Goal: Transaction & Acquisition: Purchase product/service

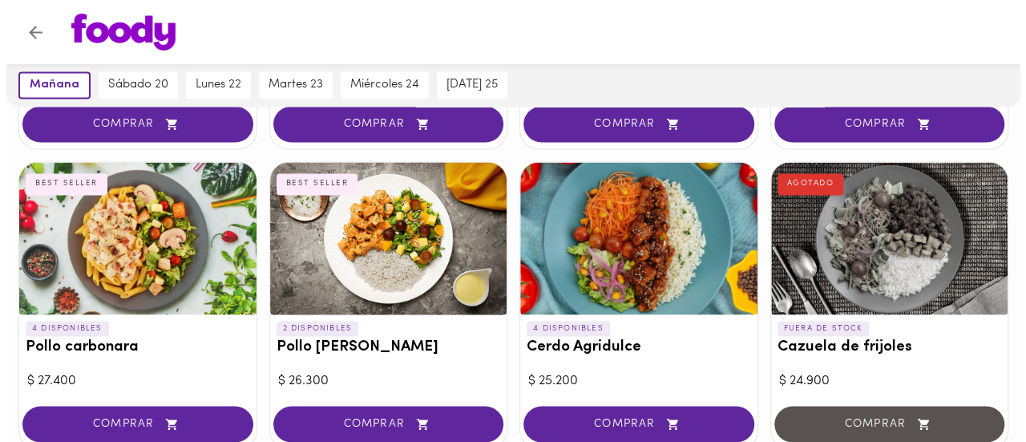
scroll to position [1306, 0]
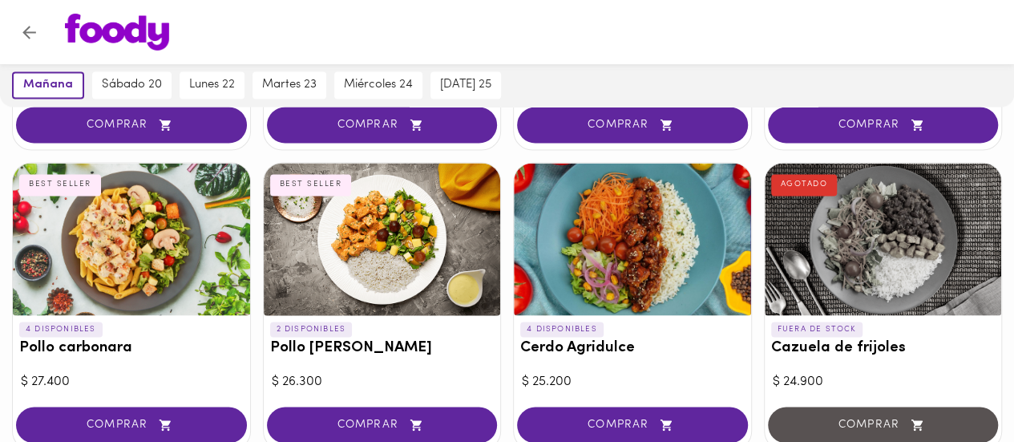
click at [608, 220] on div at bounding box center [632, 239] width 237 height 152
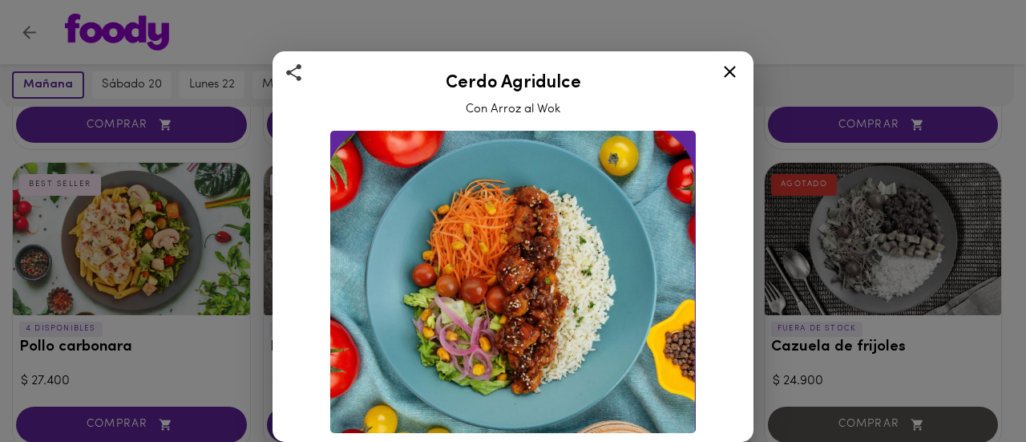
drag, startPoint x: 748, startPoint y: 186, endPoint x: 731, endPoint y: 386, distance: 200.3
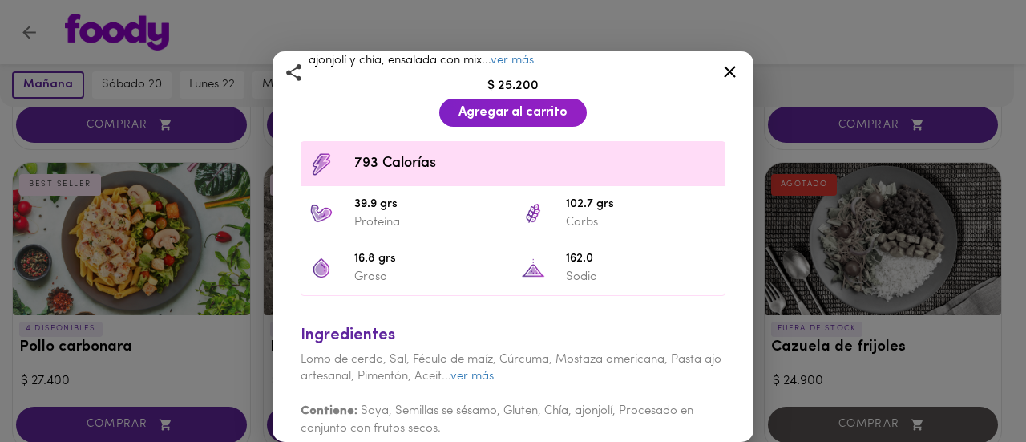
scroll to position [431, 0]
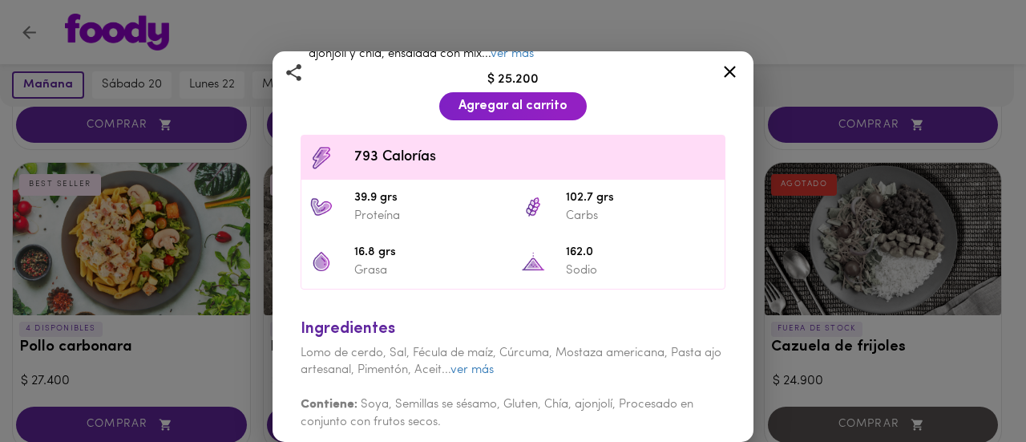
click at [726, 69] on icon at bounding box center [730, 72] width 20 height 20
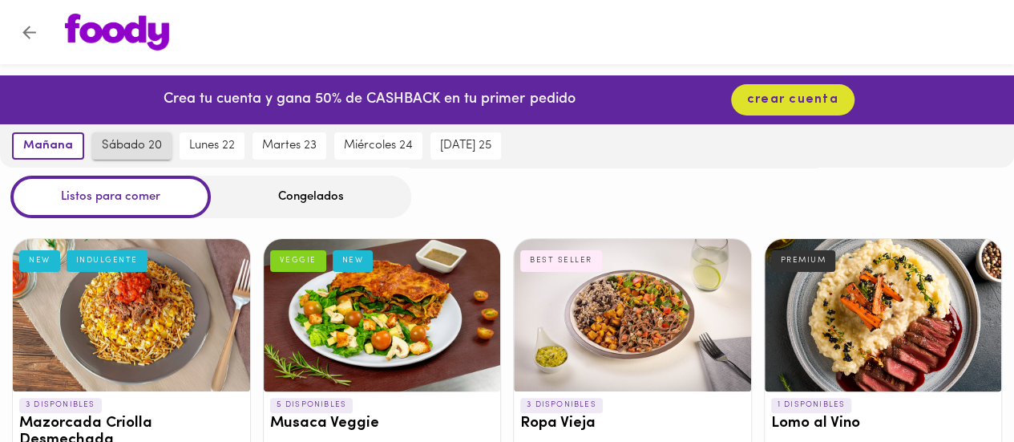
click at [144, 144] on span "sábado 20" at bounding box center [132, 146] width 60 height 14
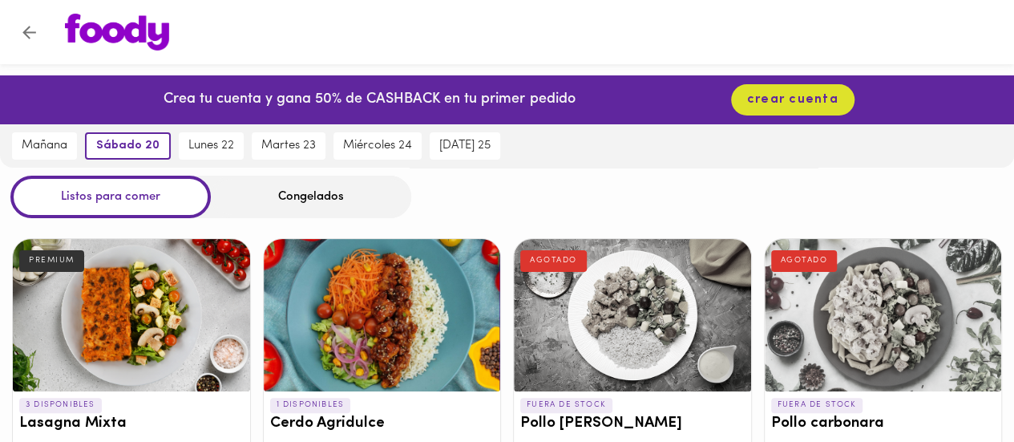
click at [323, 206] on div "Congelados" at bounding box center [311, 197] width 200 height 42
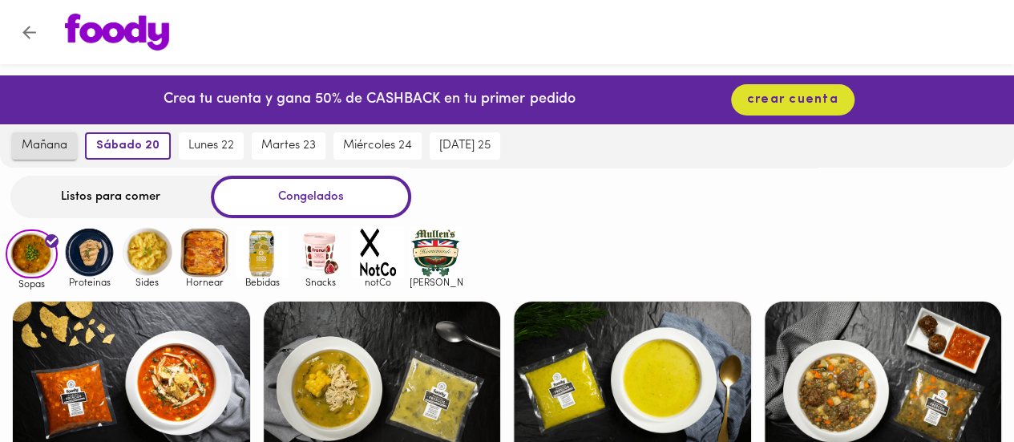
click at [54, 152] on span "mañana" at bounding box center [45, 146] width 46 height 14
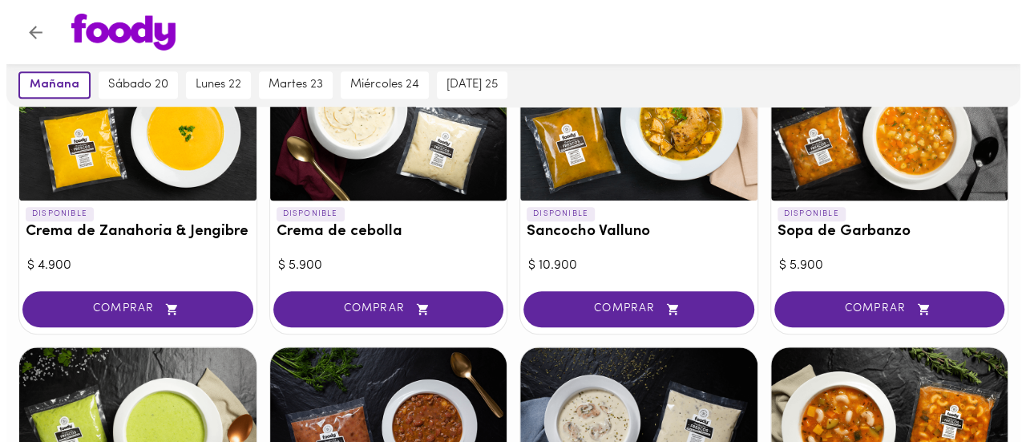
scroll to position [505, 0]
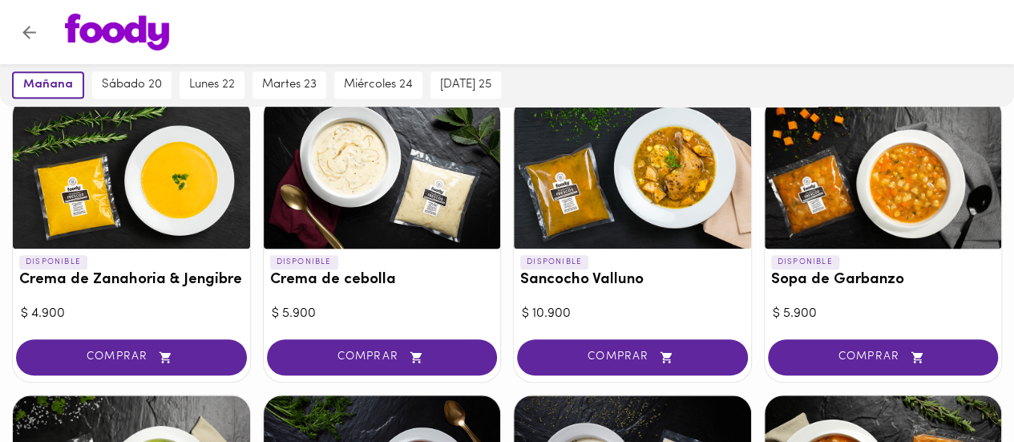
click at [690, 192] on div at bounding box center [632, 172] width 237 height 152
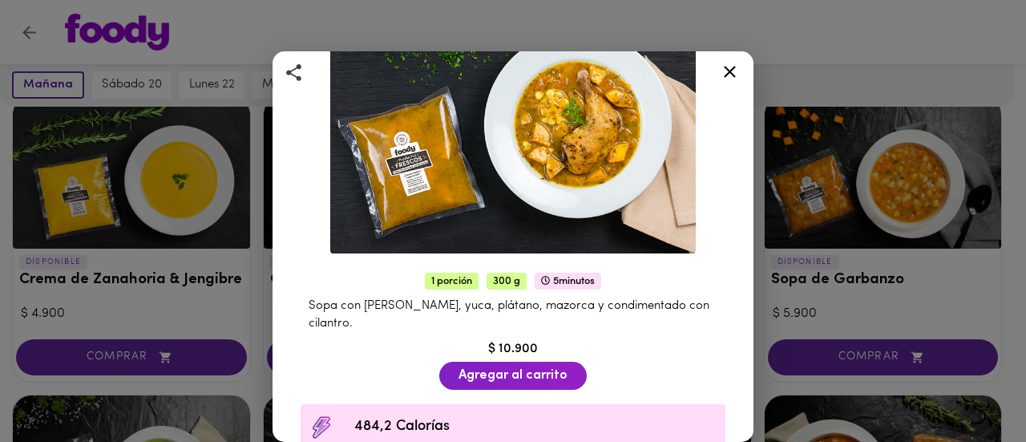
scroll to position [121, 0]
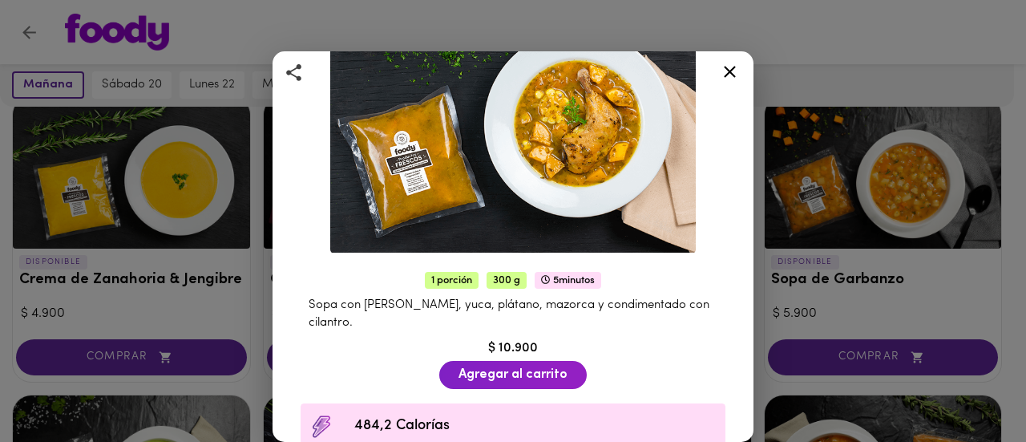
click at [733, 73] on icon at bounding box center [730, 72] width 12 height 12
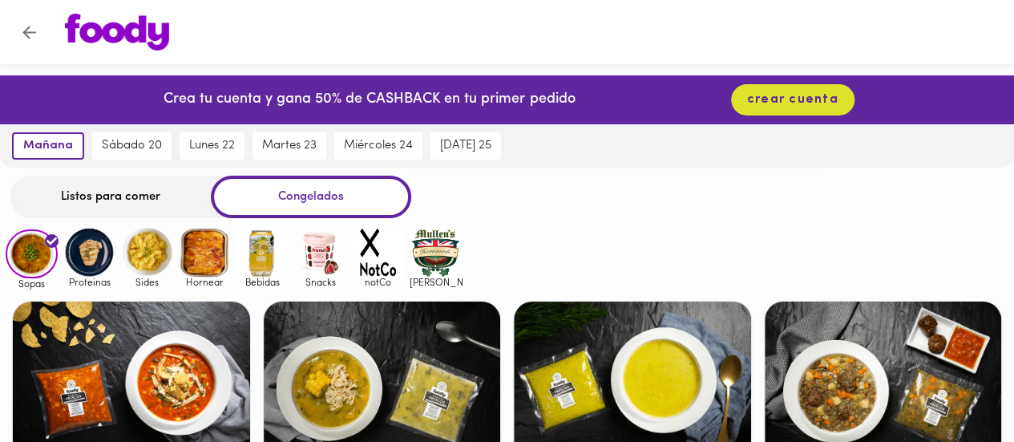
click at [103, 272] on img at bounding box center [89, 252] width 52 height 52
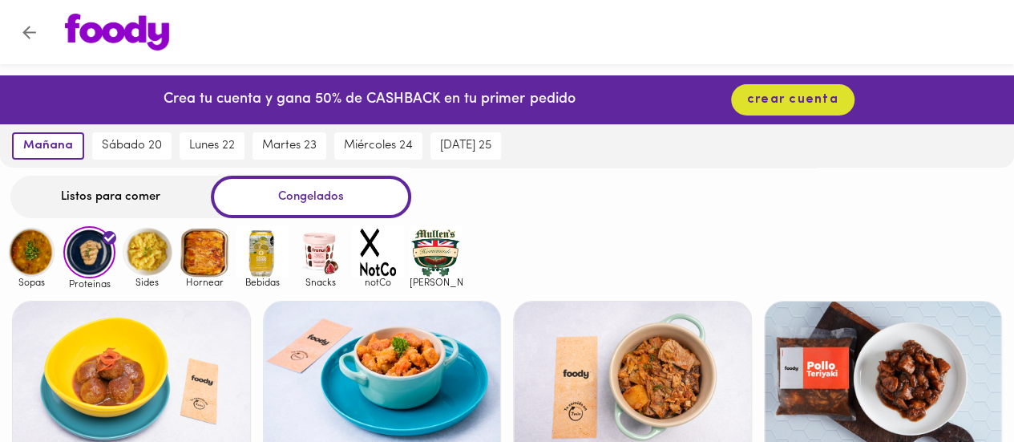
click at [155, 253] on img at bounding box center [147, 252] width 52 height 52
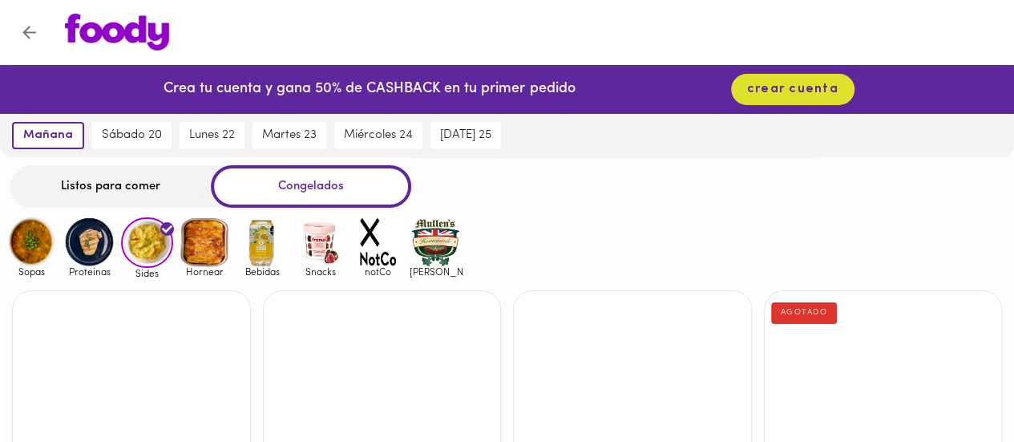
scroll to position [10, 0]
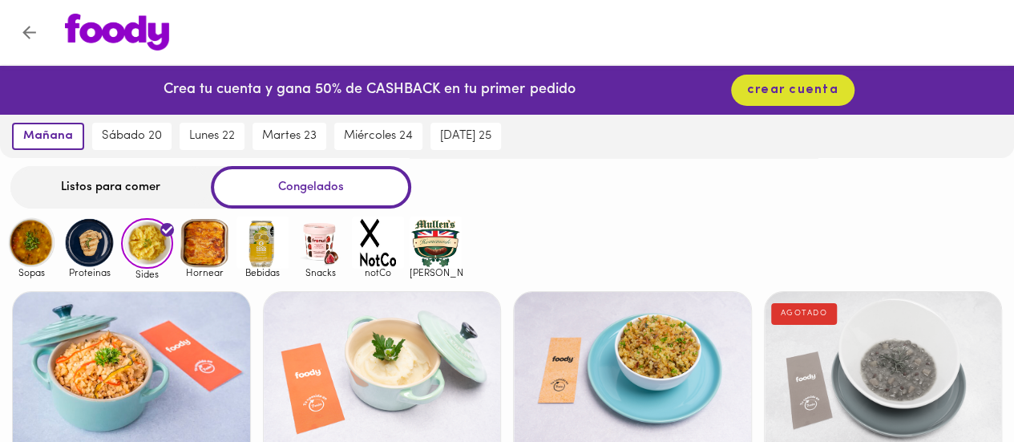
click at [216, 250] on img at bounding box center [205, 242] width 52 height 52
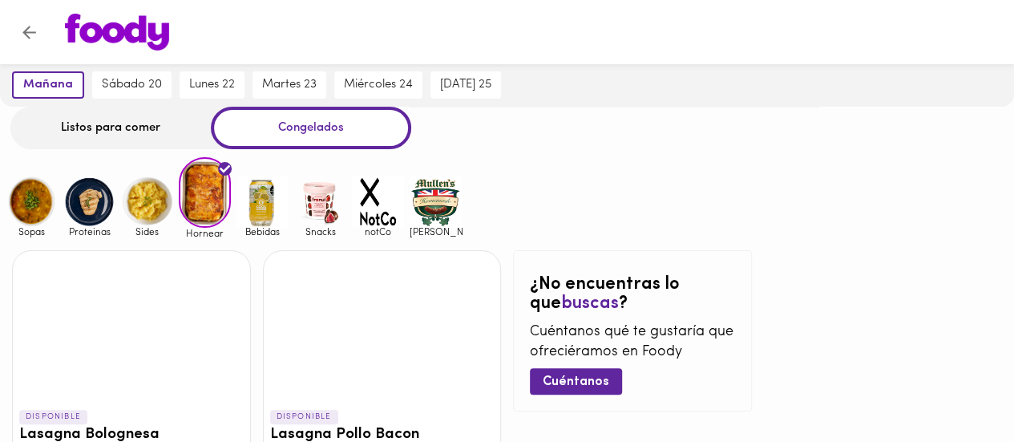
scroll to position [64, 0]
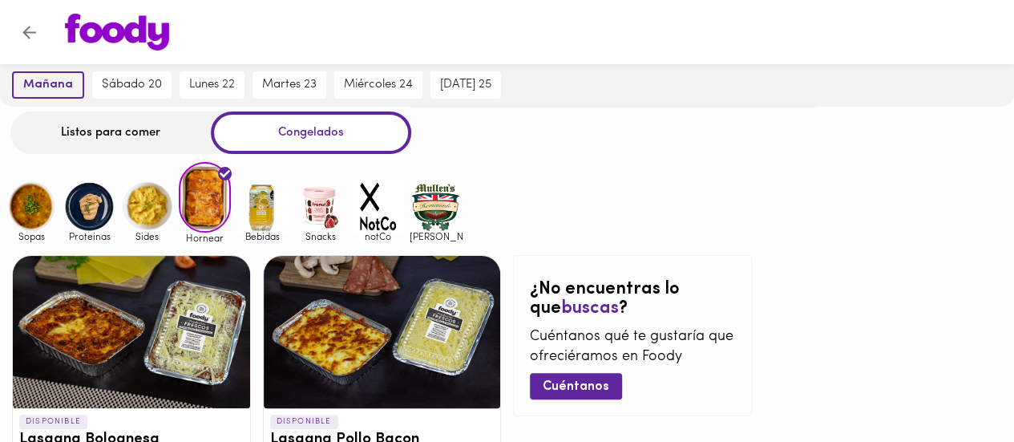
click at [59, 83] on span "mañana" at bounding box center [48, 85] width 50 height 14
click at [123, 140] on div "Listos para comer" at bounding box center [110, 132] width 200 height 42
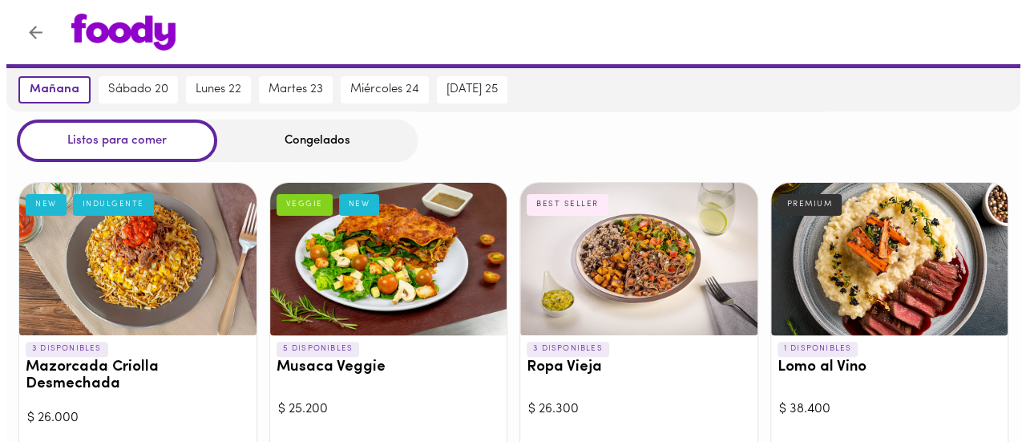
scroll to position [58, 0]
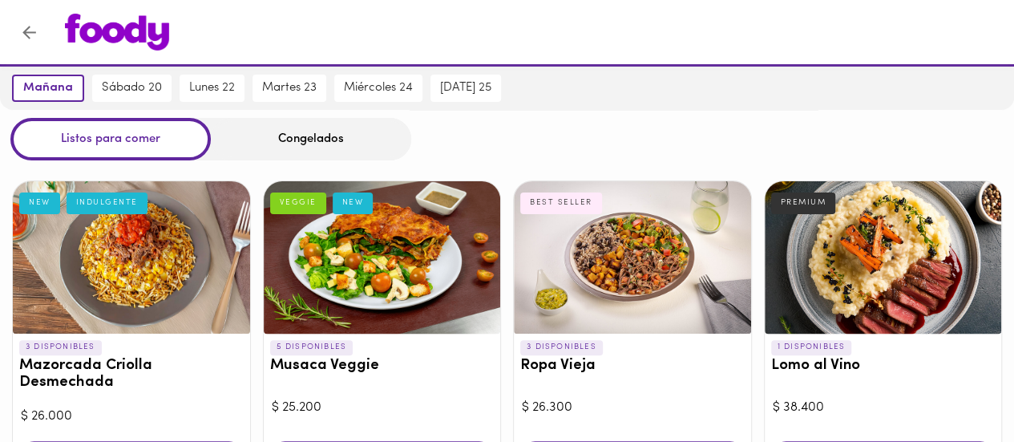
click at [129, 256] on div at bounding box center [131, 257] width 237 height 152
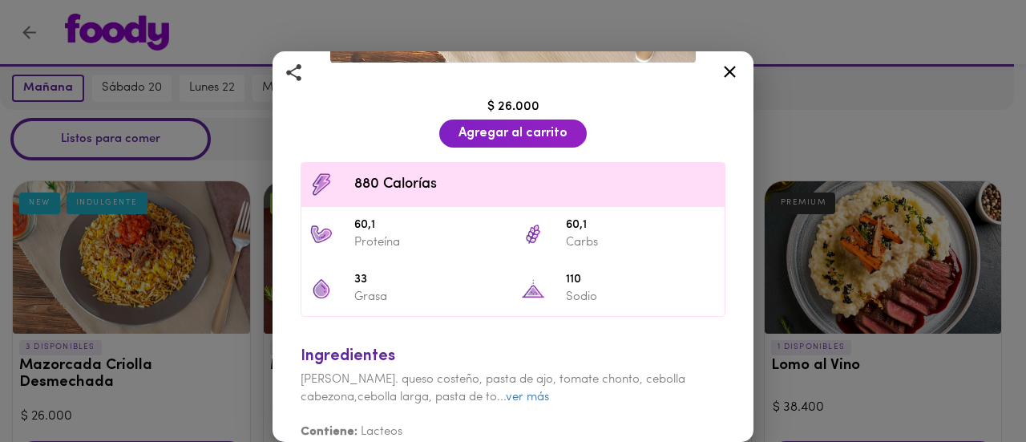
scroll to position [322, 0]
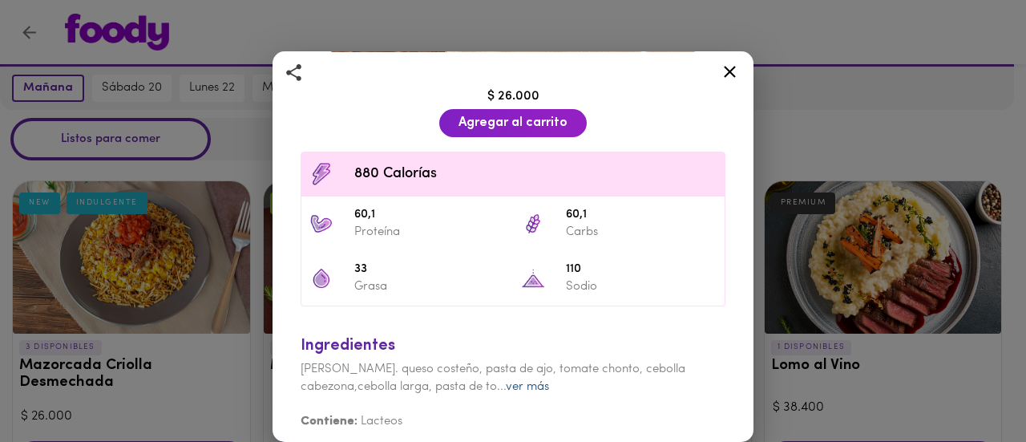
click at [549, 381] on link "ver más" at bounding box center [527, 387] width 43 height 12
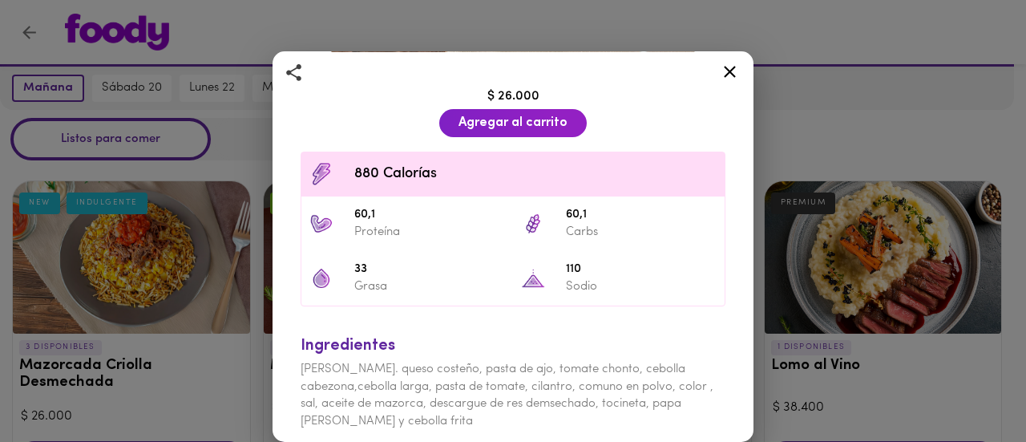
scroll to position [358, 0]
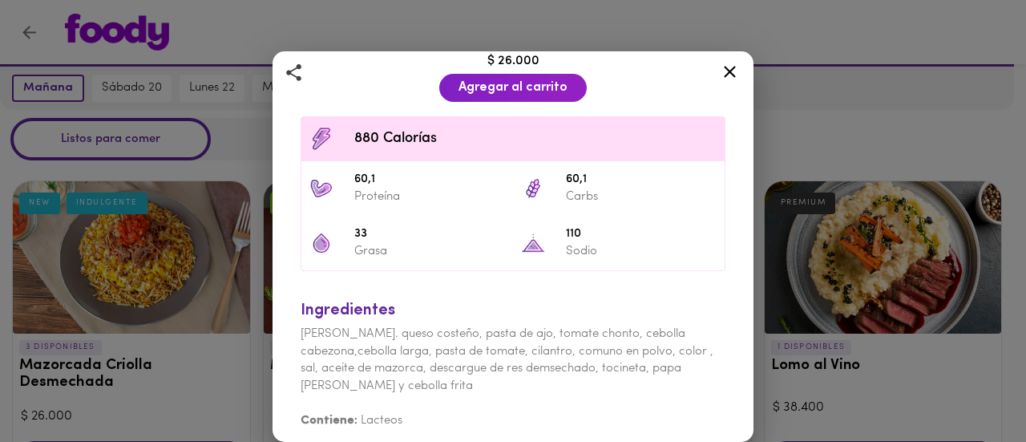
click at [729, 69] on icon at bounding box center [730, 72] width 20 height 20
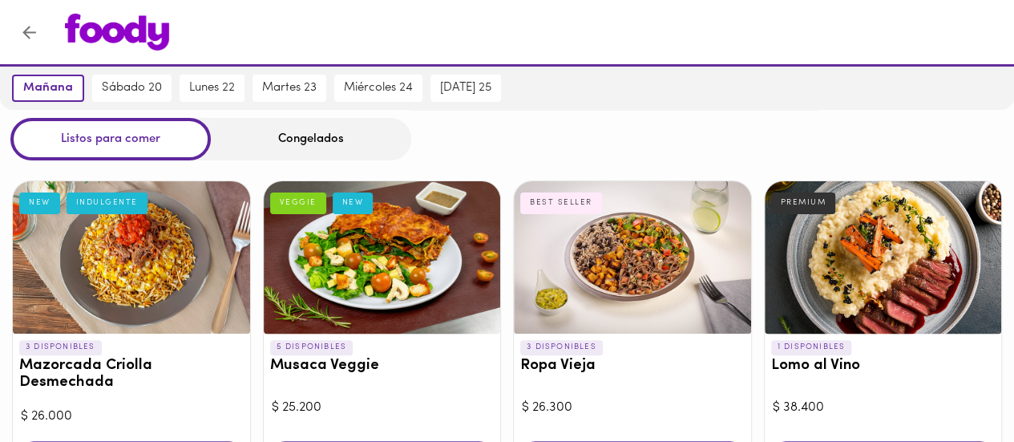
click at [157, 285] on div at bounding box center [131, 257] width 237 height 152
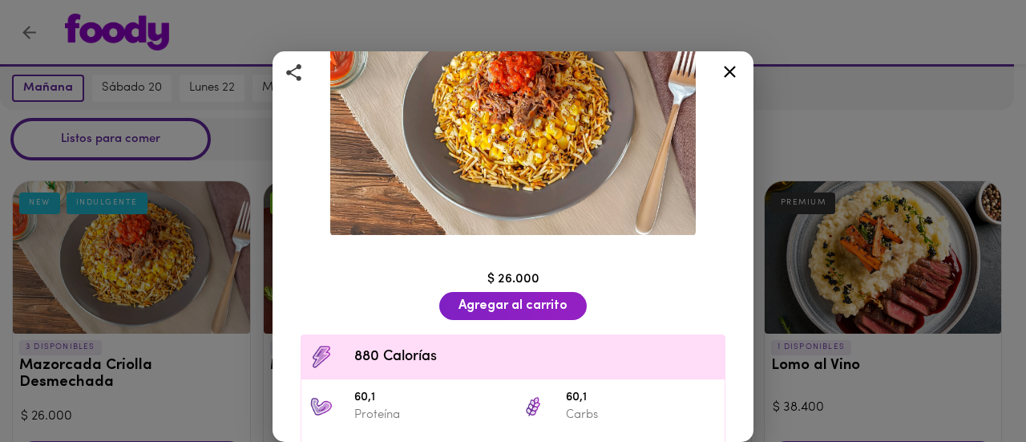
scroll to position [358, 0]
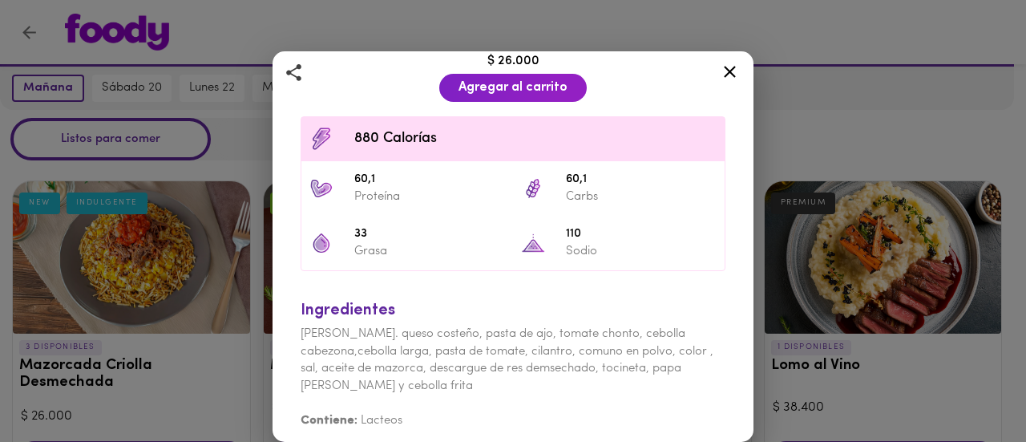
click at [731, 75] on icon at bounding box center [730, 72] width 12 height 12
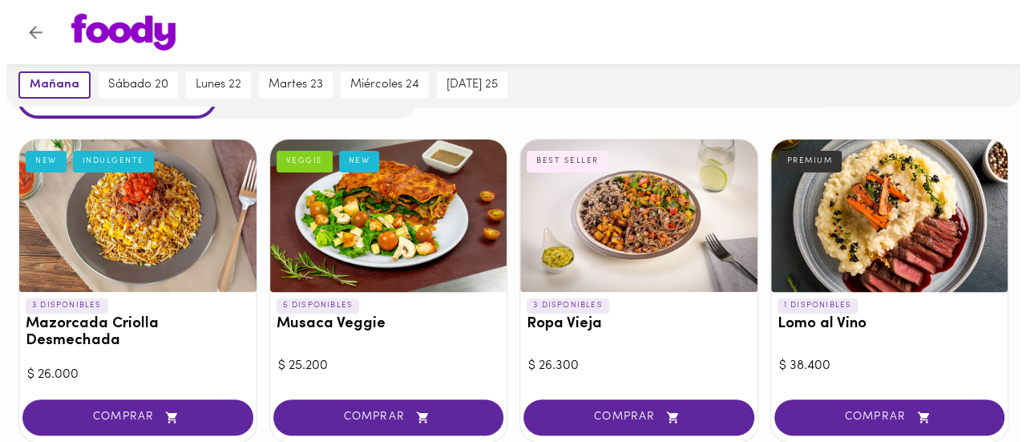
scroll to position [114, 0]
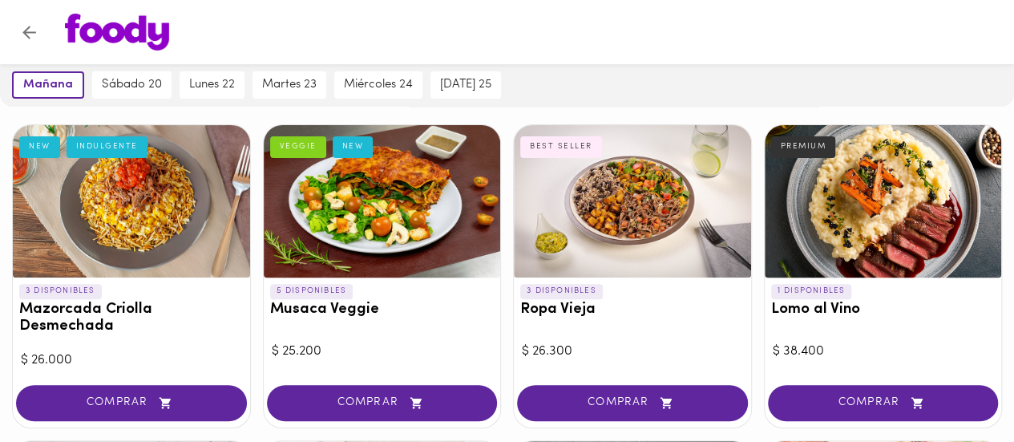
click at [427, 233] on div at bounding box center [382, 201] width 237 height 152
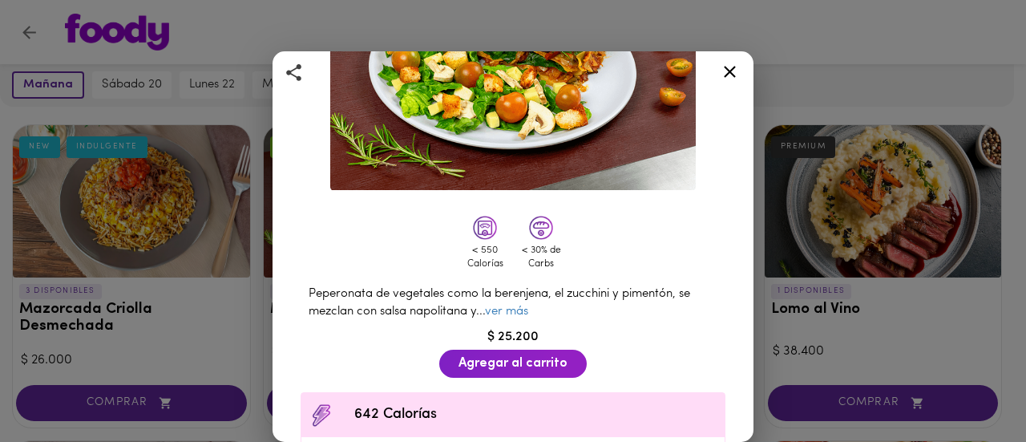
scroll to position [200, 0]
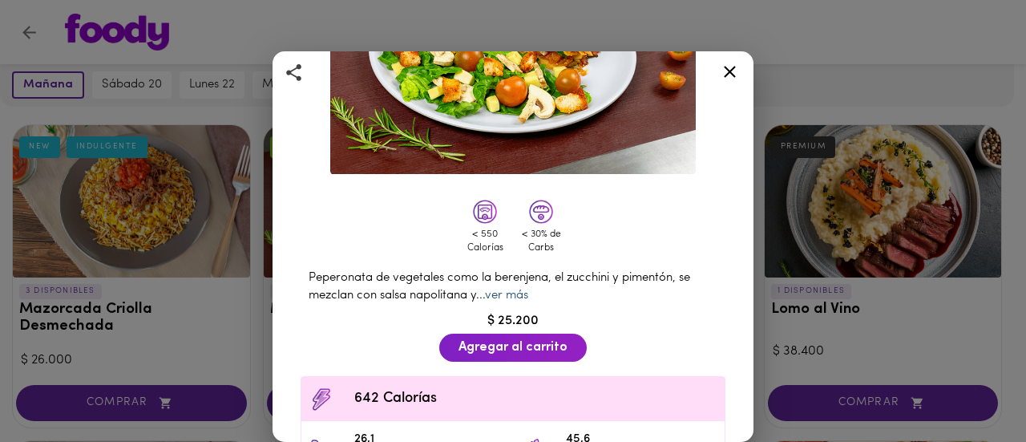
click at [523, 289] on link "ver más" at bounding box center [506, 295] width 43 height 12
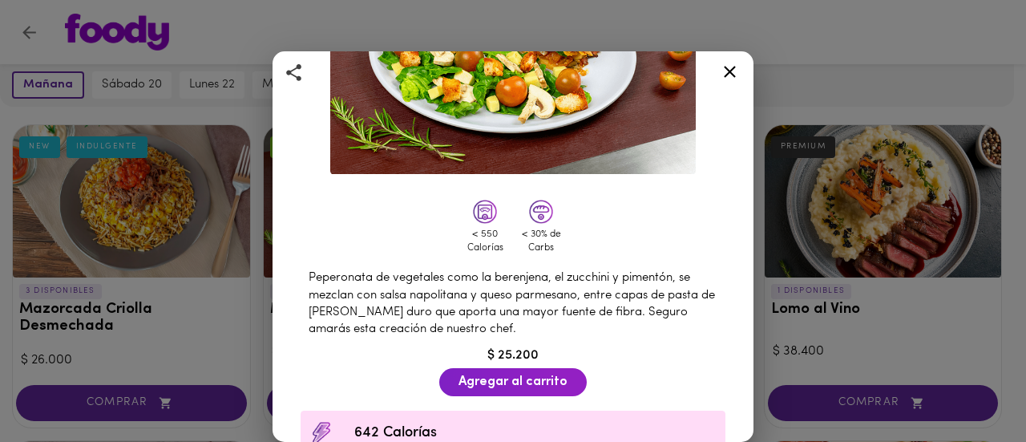
click at [843, 325] on div "Musaca Veggie Gratinada con Queso Parmesano VEGGIE NEW < 550 Calorías < 30% de …" at bounding box center [513, 221] width 1026 height 442
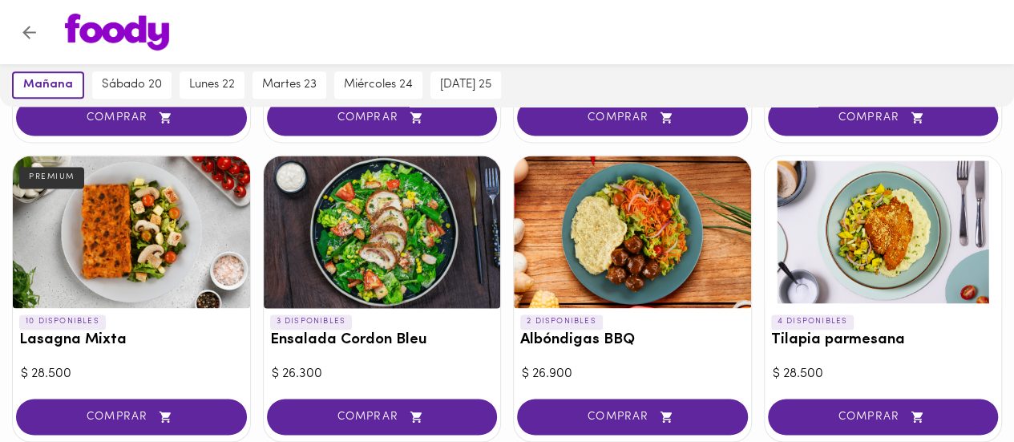
scroll to position [1016, 0]
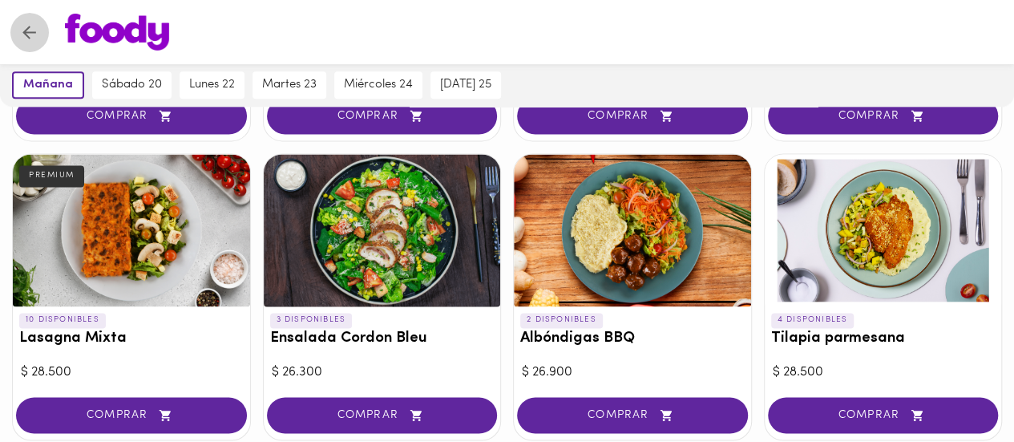
click at [33, 41] on icon "Volver" at bounding box center [29, 32] width 20 height 20
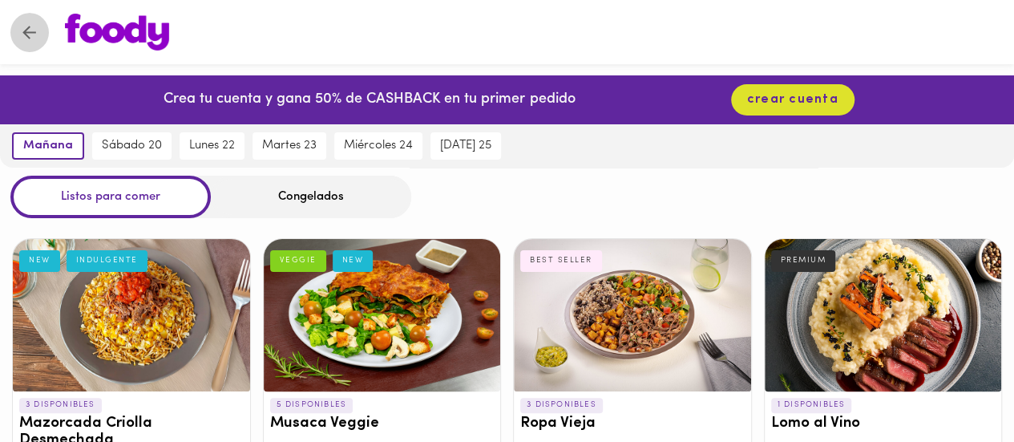
click at [33, 41] on icon "Volver" at bounding box center [29, 32] width 20 height 20
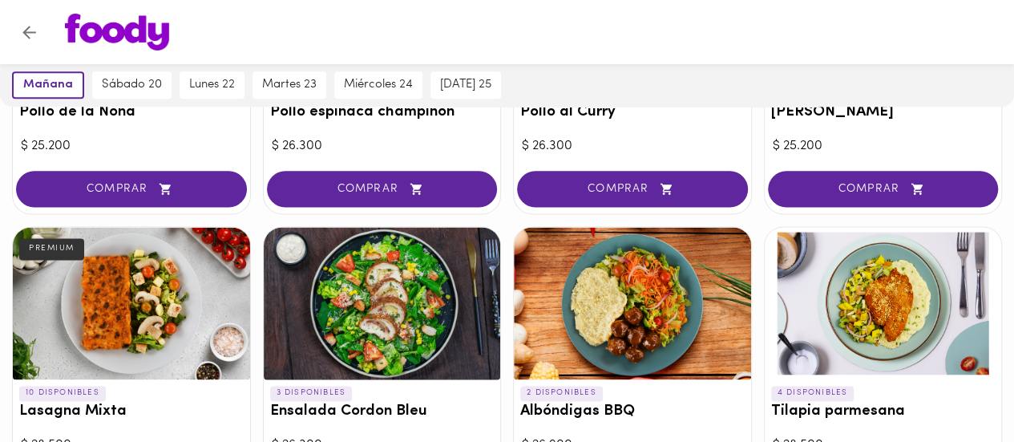
scroll to position [932, 0]
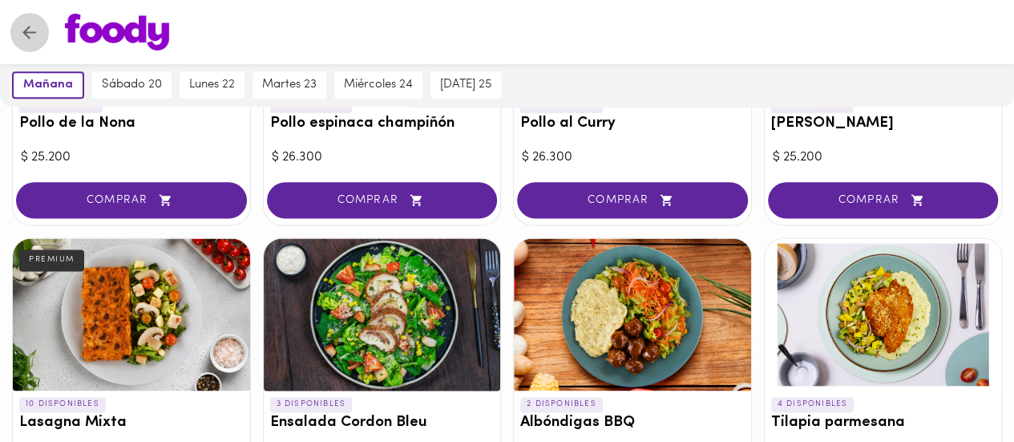
click at [30, 39] on icon "Volver" at bounding box center [29, 32] width 20 height 20
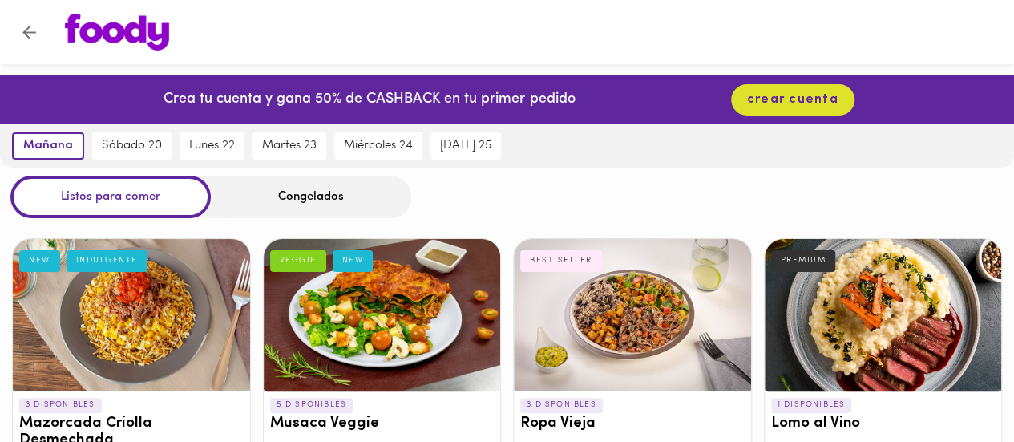
click at [30, 39] on icon "Volver" at bounding box center [29, 32] width 20 height 20
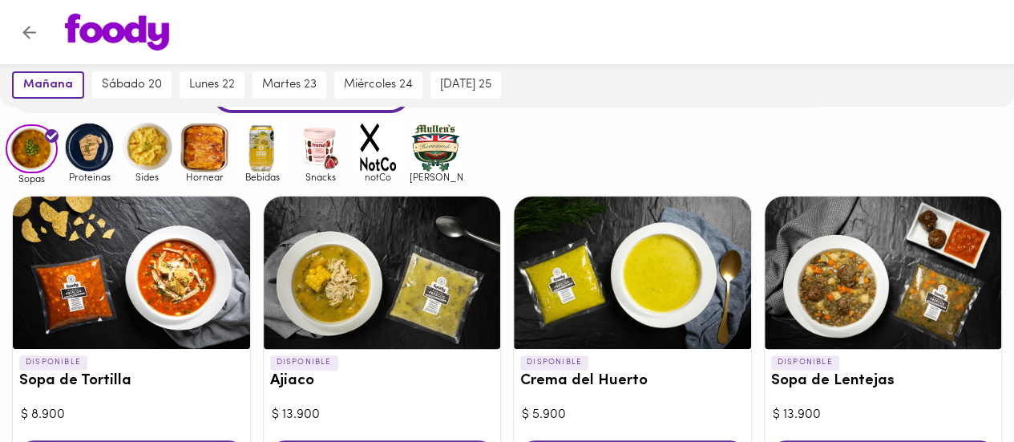
scroll to position [98, 0]
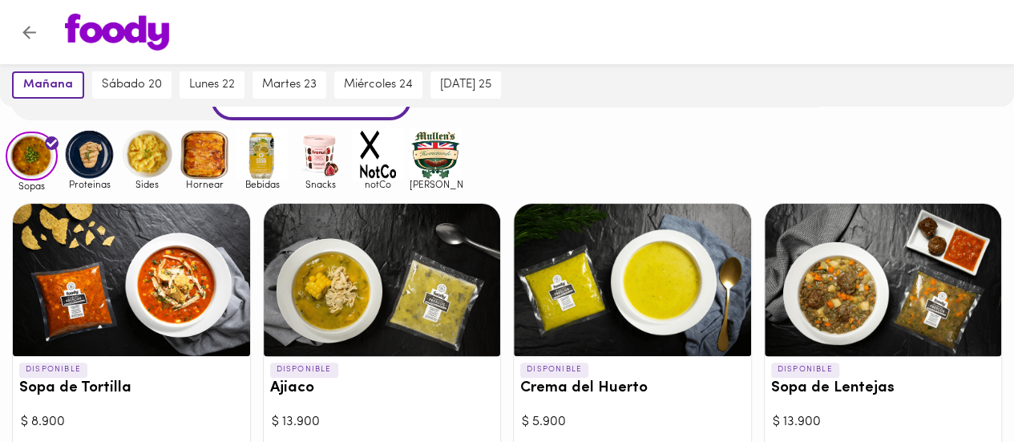
click at [435, 153] on img at bounding box center [436, 154] width 52 height 52
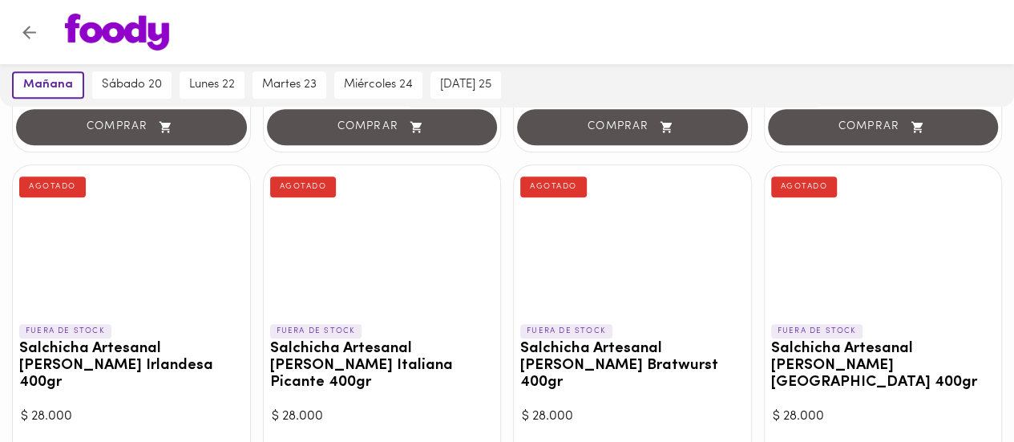
scroll to position [468, 0]
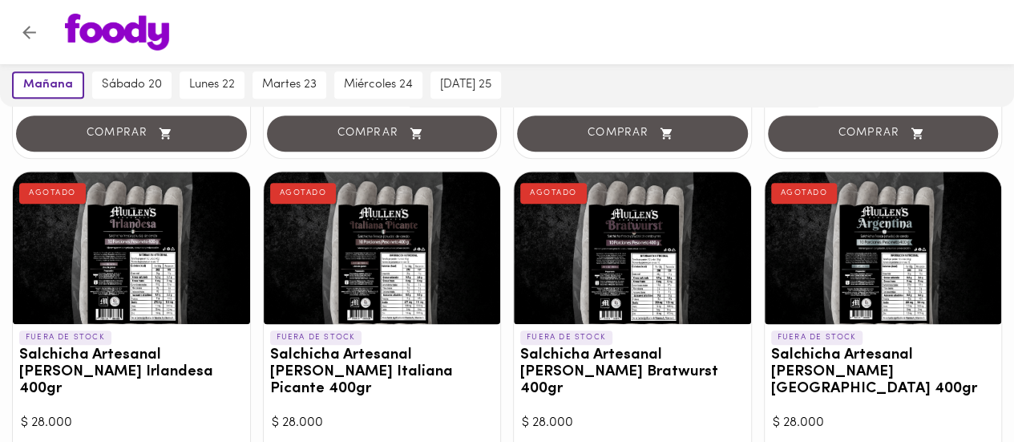
click at [123, 35] on img at bounding box center [117, 32] width 104 height 37
